Goal: Find specific page/section: Find specific page/section

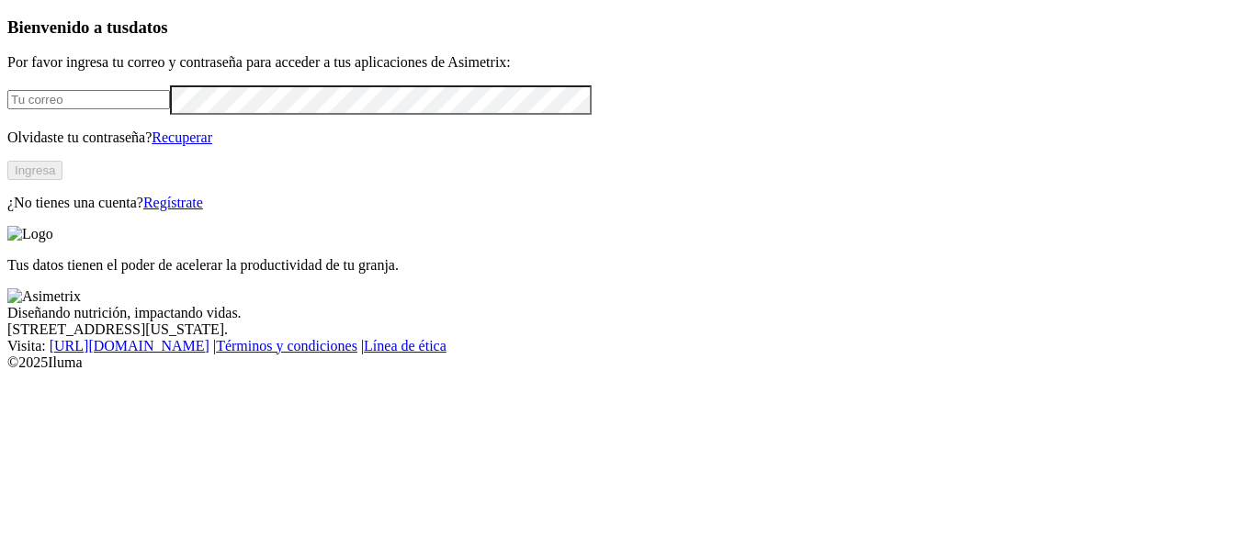
type input "[EMAIL_ADDRESS][PERSON_NAME][DOMAIN_NAME]"
click at [62, 180] on button "Ingresa" at bounding box center [34, 170] width 55 height 19
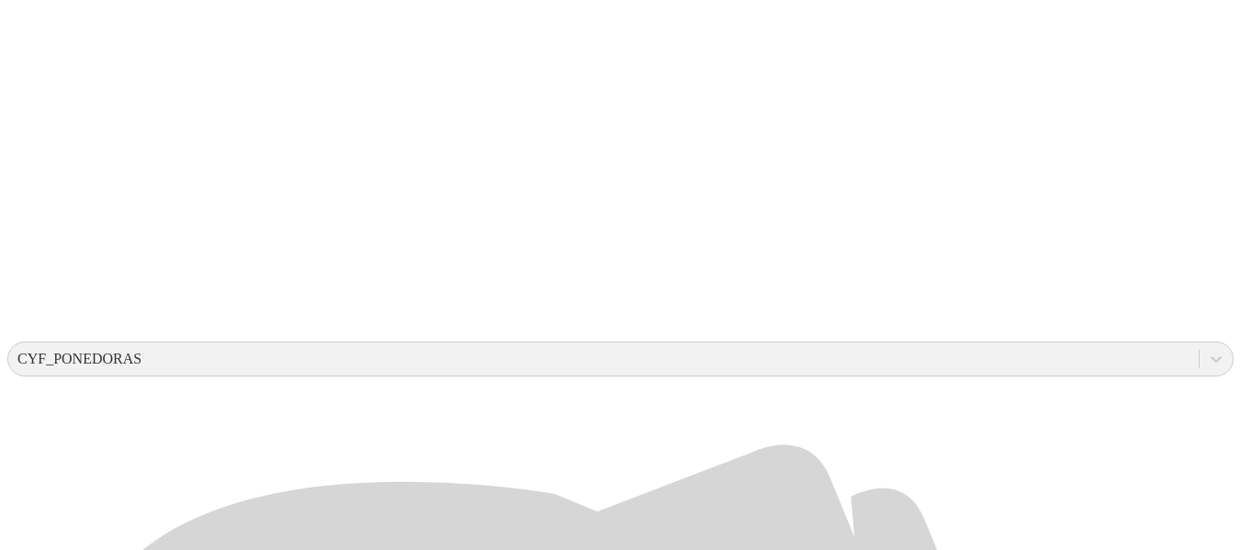
scroll to position [411, 0]
